Goal: Task Accomplishment & Management: Complete application form

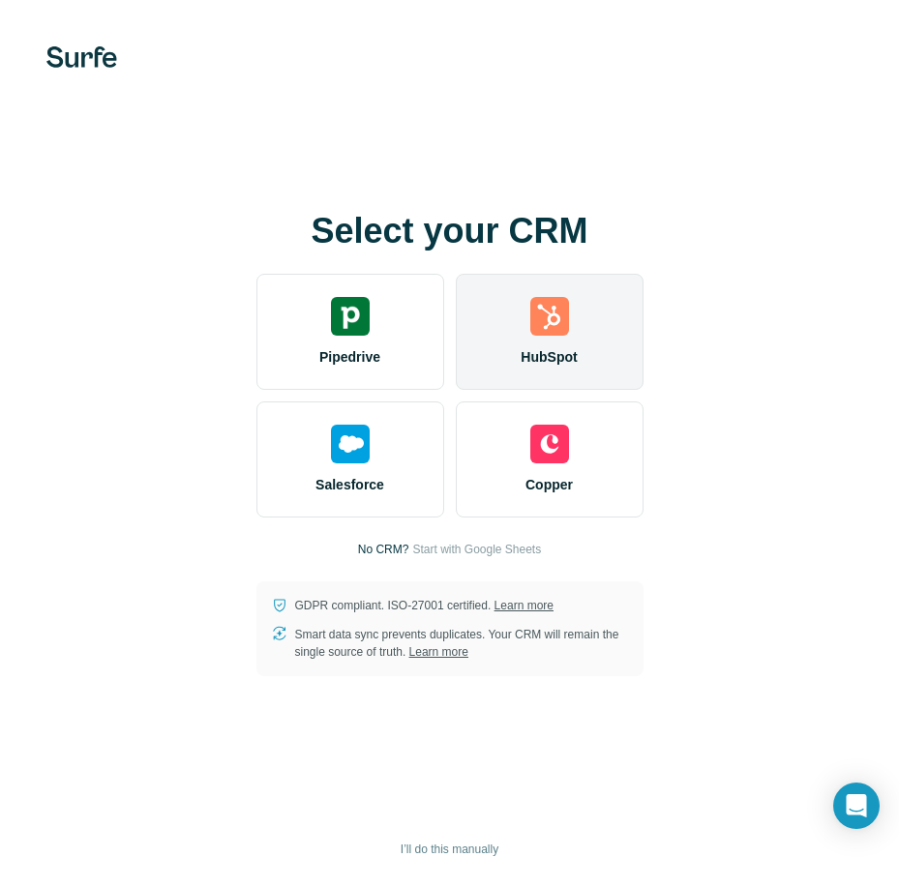
click at [530, 305] on img at bounding box center [549, 316] width 39 height 39
